Goal: Task Accomplishment & Management: Manage account settings

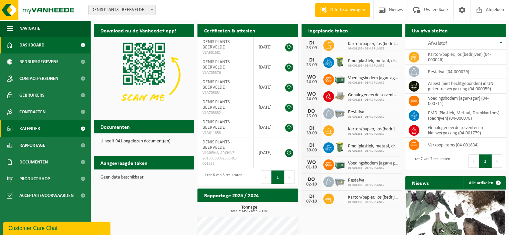
click at [36, 128] on span "Kalender" at bounding box center [29, 128] width 21 height 17
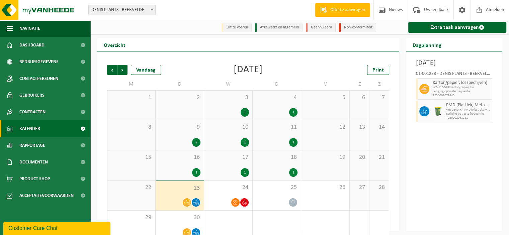
scroll to position [13, 0]
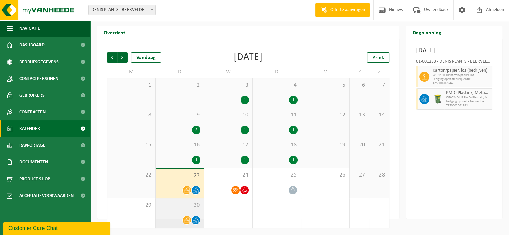
click at [187, 221] on icon at bounding box center [187, 220] width 6 height 6
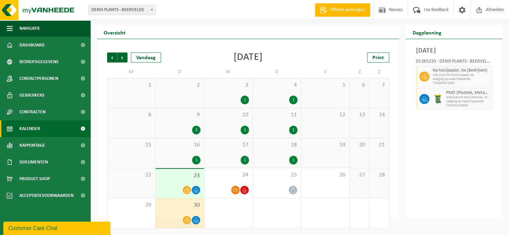
click at [227, 215] on div "1" at bounding box center [228, 213] width 48 height 30
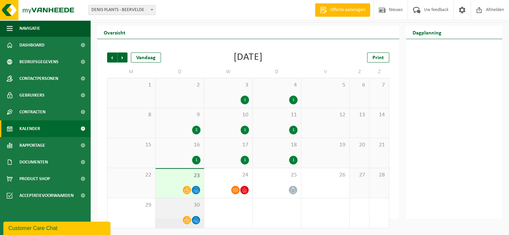
click at [192, 213] on div "30" at bounding box center [179, 213] width 48 height 30
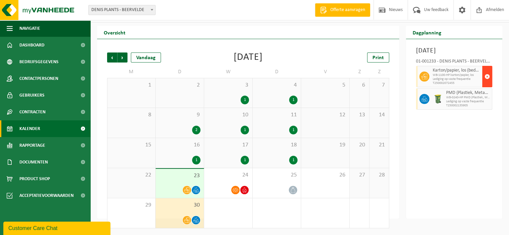
click at [486, 83] on span "button" at bounding box center [486, 76] width 5 height 13
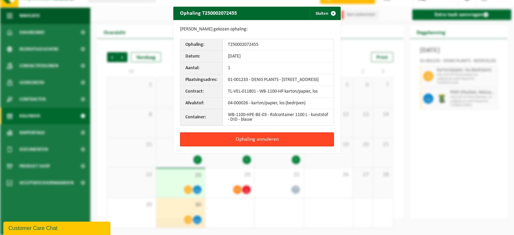
click at [251, 144] on button "Ophaling annuleren" at bounding box center [257, 139] width 154 height 14
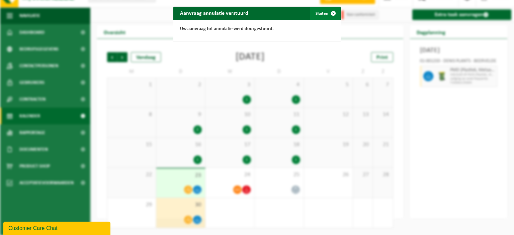
click at [320, 14] on button "Sluiten" at bounding box center [325, 13] width 30 height 13
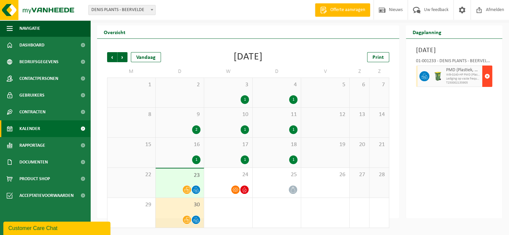
click at [486, 83] on span "button" at bounding box center [486, 76] width 5 height 13
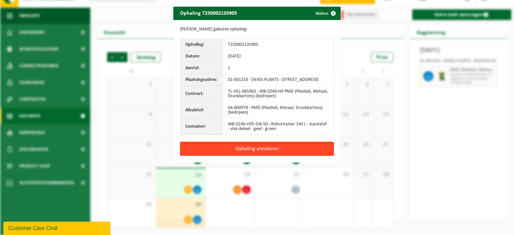
click at [246, 155] on button "Ophaling annuleren" at bounding box center [257, 149] width 154 height 14
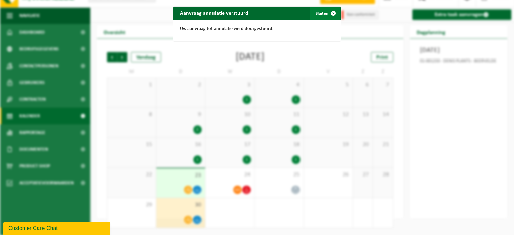
click at [321, 14] on button "Sluiten" at bounding box center [325, 13] width 30 height 13
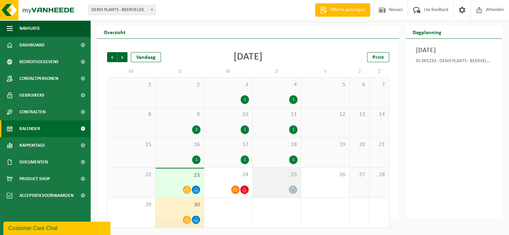
click at [293, 190] on icon at bounding box center [293, 190] width 6 height 6
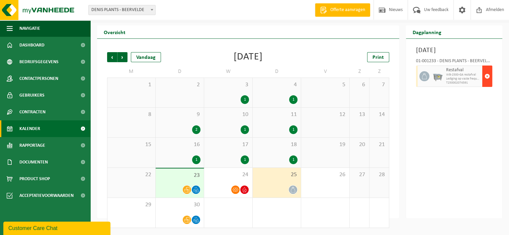
click at [489, 83] on span "button" at bounding box center [486, 76] width 5 height 13
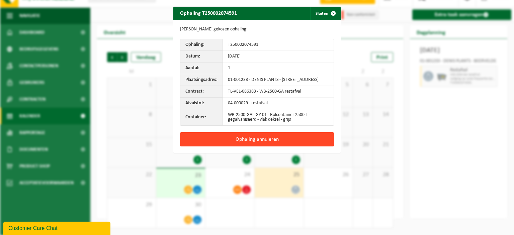
click at [239, 145] on button "Ophaling annuleren" at bounding box center [257, 139] width 154 height 14
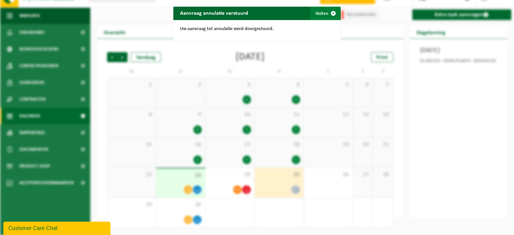
click at [320, 13] on button "Sluiten" at bounding box center [325, 13] width 30 height 13
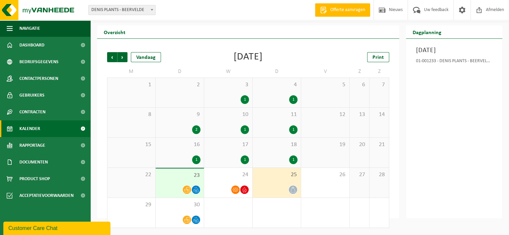
scroll to position [13, 0]
